Goal: Task Accomplishment & Management: Manage account settings

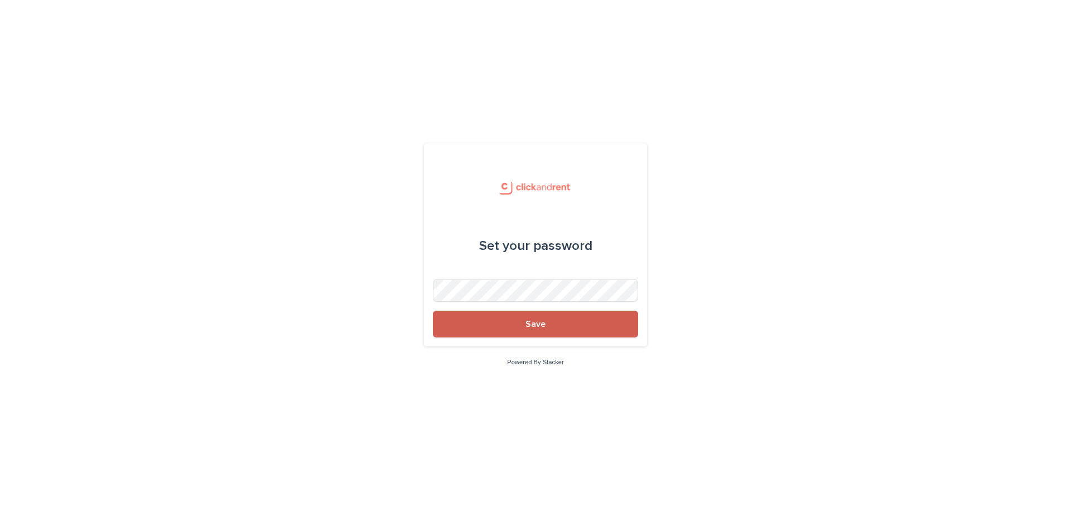
click at [487, 315] on button "Save" at bounding box center [535, 324] width 205 height 27
